Goal: Check status: Check status

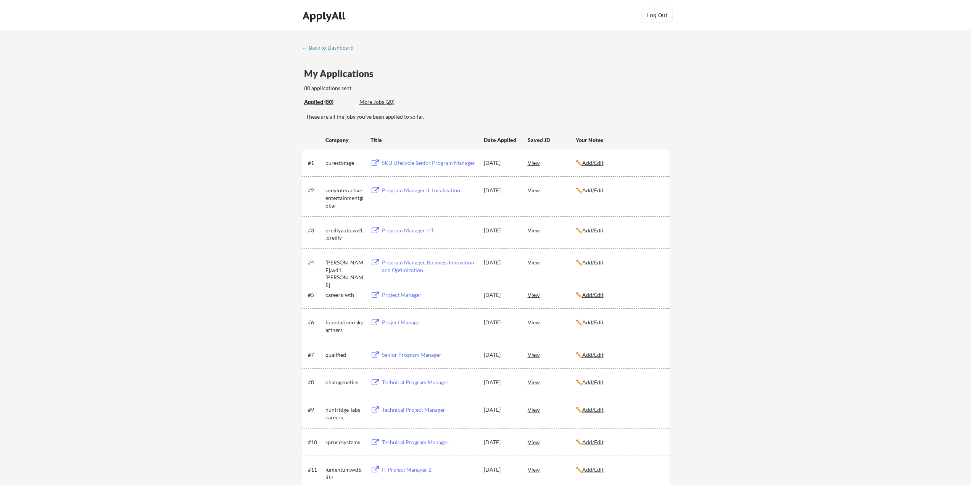
click at [326, 47] on div "← Back to Dashboard" at bounding box center [330, 47] width 57 height 5
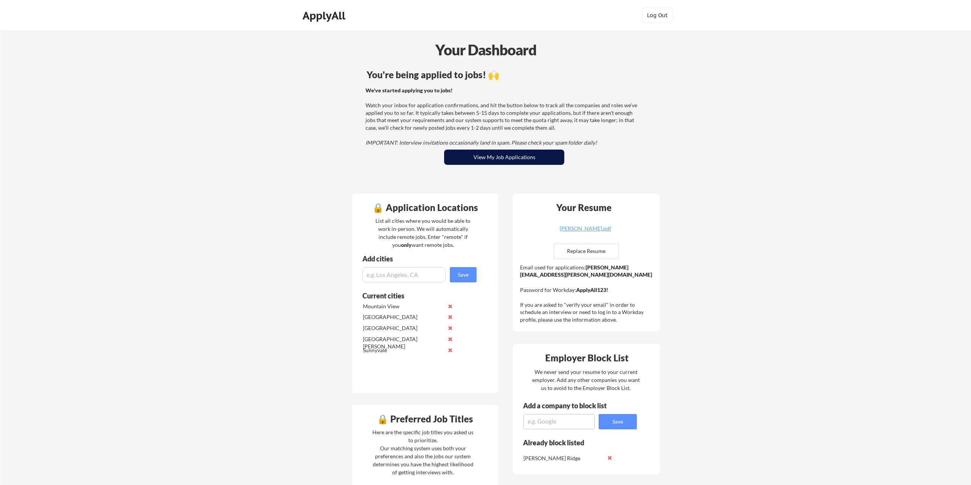
click at [495, 157] on button "View My Job Applications" at bounding box center [504, 157] width 120 height 15
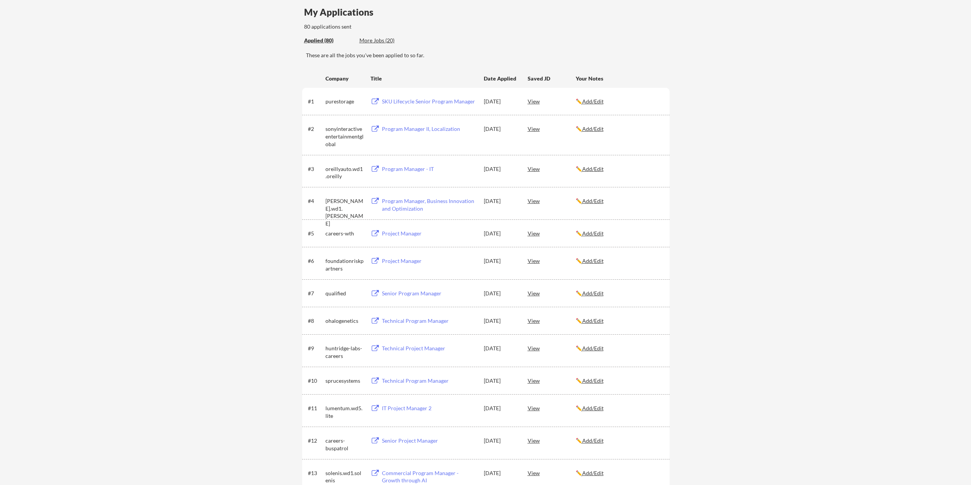
scroll to position [38, 0]
